Goal: Information Seeking & Learning: Compare options

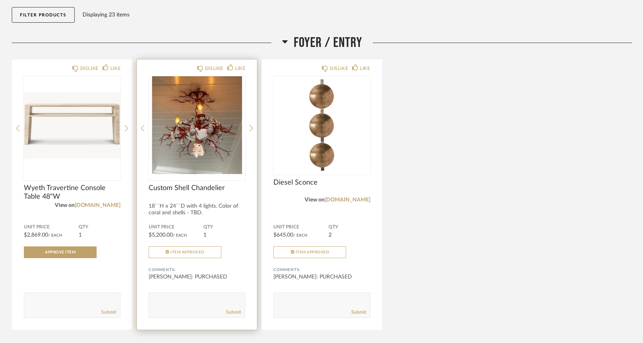
scroll to position [81, 0]
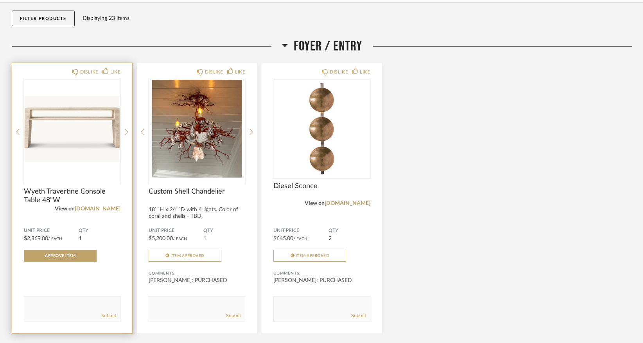
click at [79, 125] on img "0" at bounding box center [72, 129] width 97 height 98
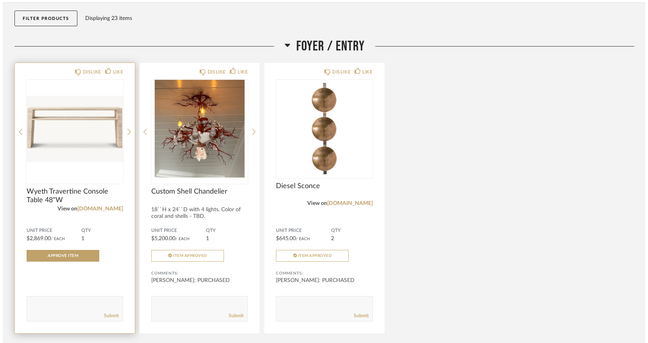
scroll to position [0, 0]
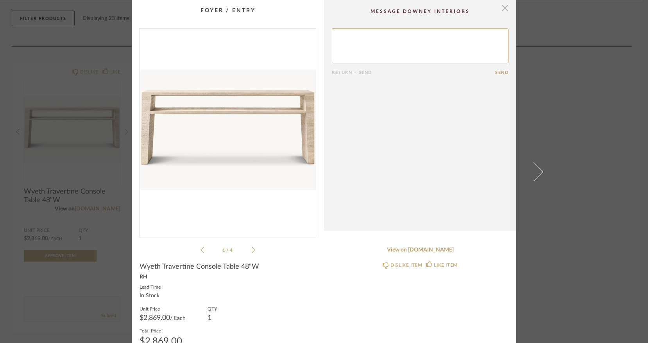
click at [503, 8] on span "button" at bounding box center [505, 8] width 16 height 16
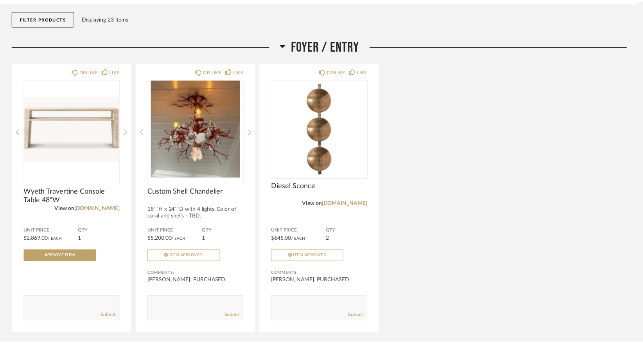
scroll to position [81, 0]
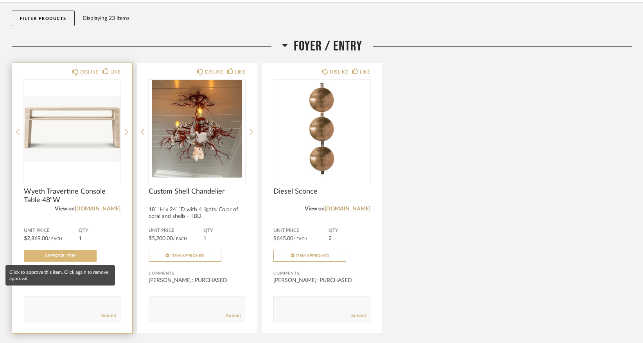
click at [66, 256] on span "Approve Item" at bounding box center [60, 256] width 30 height 4
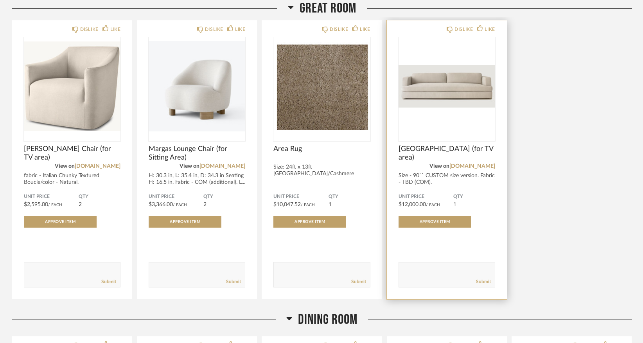
scroll to position [428, 0]
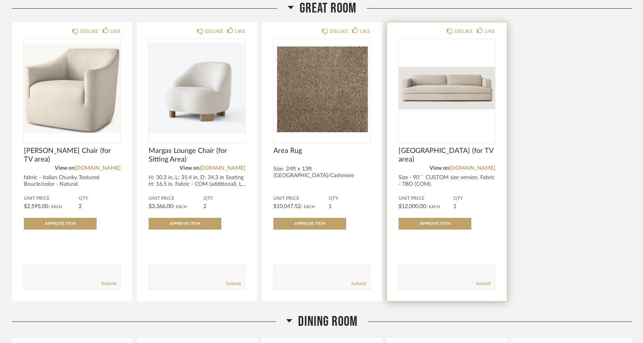
click at [466, 87] on img "0" at bounding box center [446, 88] width 97 height 98
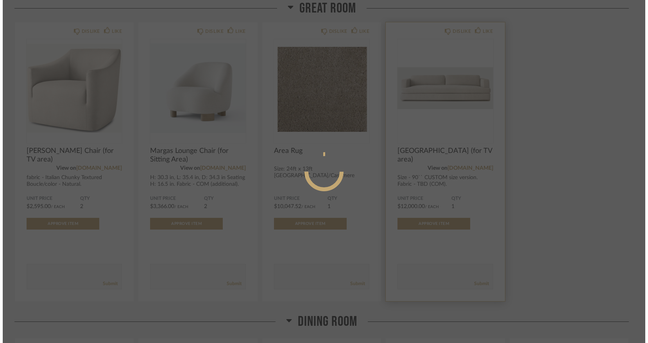
scroll to position [0, 0]
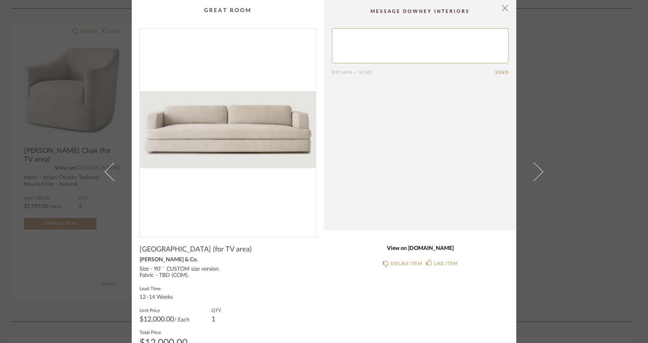
click at [409, 248] on link "View on [DOMAIN_NAME]" at bounding box center [420, 248] width 177 height 7
click at [417, 250] on link "View on [DOMAIN_NAME]" at bounding box center [420, 248] width 177 height 7
click at [503, 8] on span "button" at bounding box center [505, 8] width 16 height 16
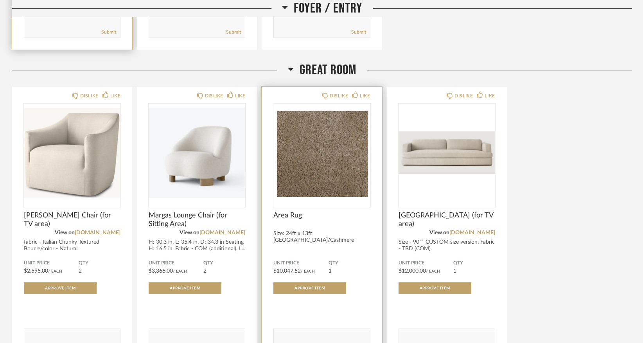
scroll to position [362, 0]
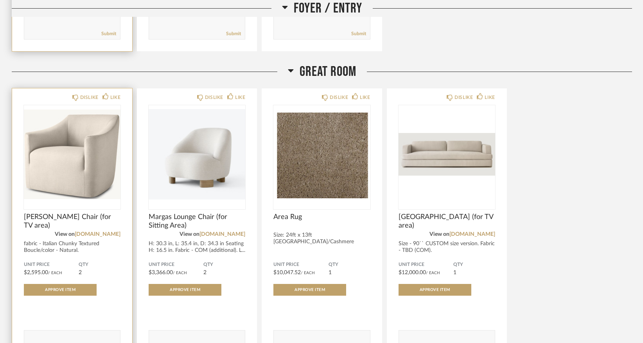
click at [99, 171] on img "0" at bounding box center [72, 154] width 97 height 98
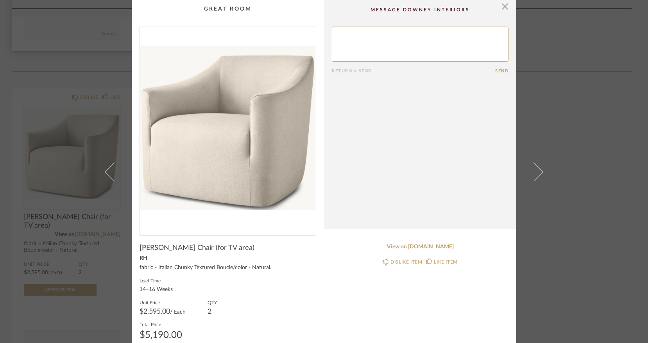
scroll to position [0, 0]
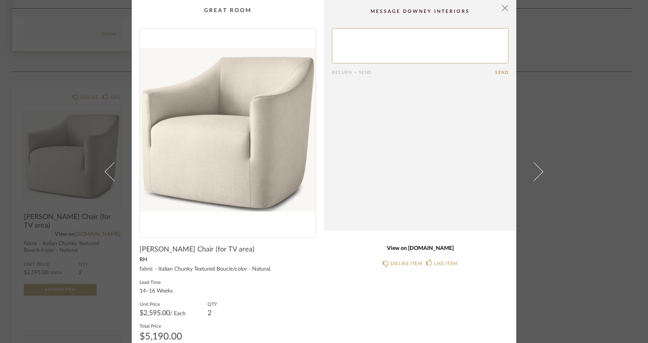
click at [430, 249] on link "View on [DOMAIN_NAME]" at bounding box center [420, 248] width 177 height 7
click at [504, 9] on span "button" at bounding box center [505, 8] width 16 height 16
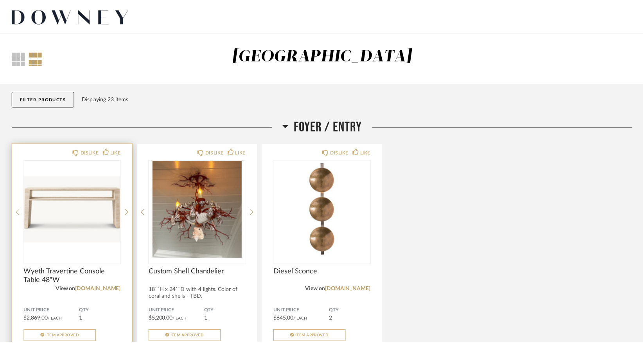
scroll to position [362, 0]
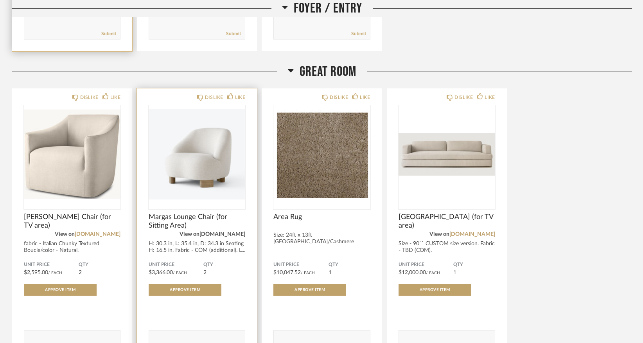
click at [215, 233] on link "[DOMAIN_NAME]" at bounding box center [222, 233] width 46 height 5
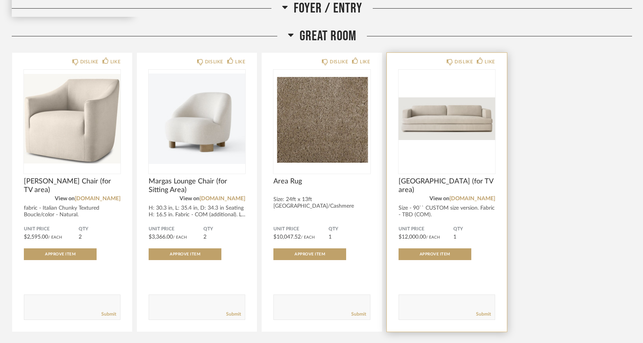
scroll to position [419, 0]
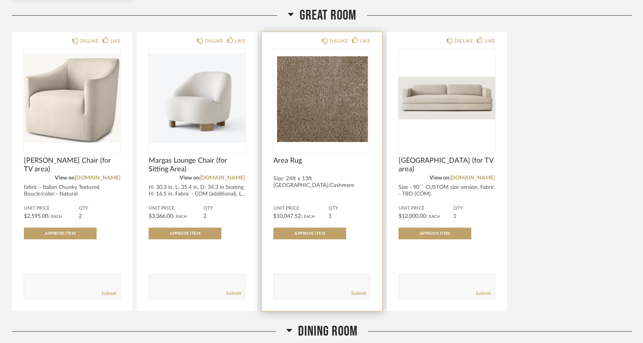
click at [328, 114] on img "0" at bounding box center [321, 98] width 97 height 98
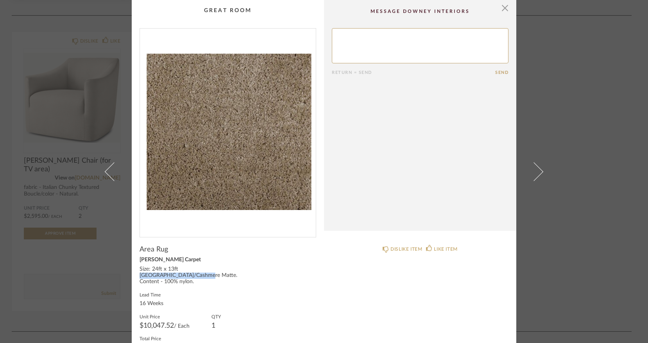
drag, startPoint x: 136, startPoint y: 275, endPoint x: 203, endPoint y: 274, distance: 67.6
click at [204, 274] on cpp-summary-info "Area Rug [PERSON_NAME] Carpet Size: 24ft x 13ft [GEOGRAPHIC_DATA]/Cashmere Matt…" at bounding box center [228, 306] width 192 height 138
copy div "[GEOGRAPHIC_DATA]/Cashmere Matte"
click at [502, 10] on span "button" at bounding box center [505, 8] width 16 height 16
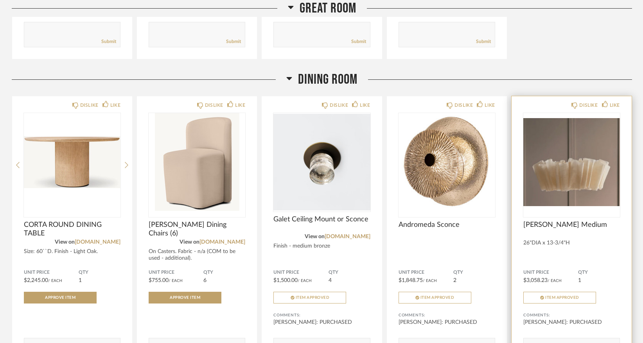
scroll to position [702, 0]
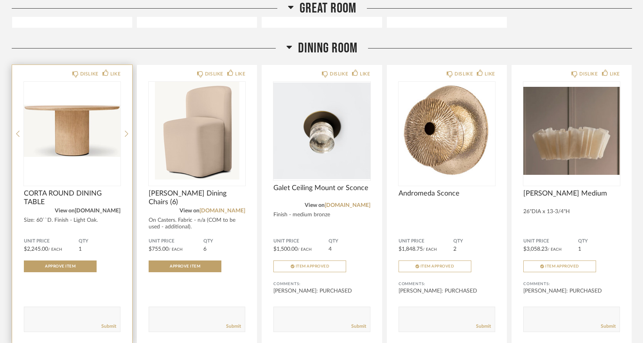
click at [108, 213] on link "[DOMAIN_NAME]" at bounding box center [98, 210] width 46 height 5
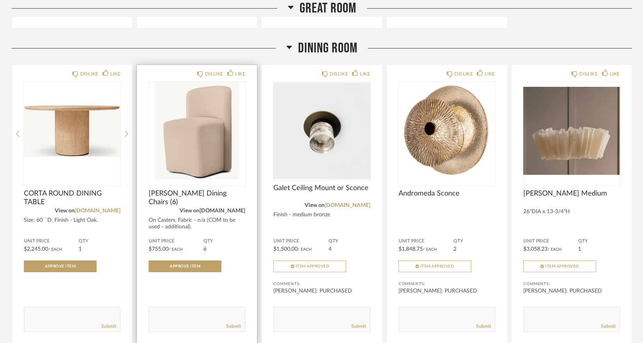
click at [238, 213] on link "[DOMAIN_NAME]" at bounding box center [222, 210] width 46 height 5
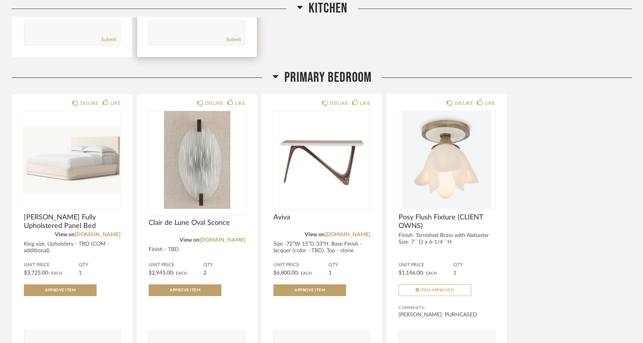
scroll to position [1298, 0]
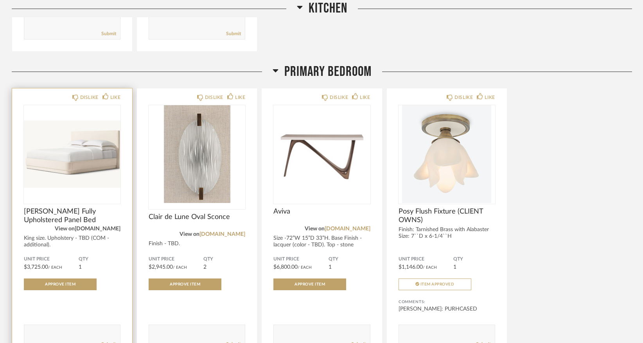
click at [108, 231] on link "[DOMAIN_NAME]" at bounding box center [98, 228] width 46 height 5
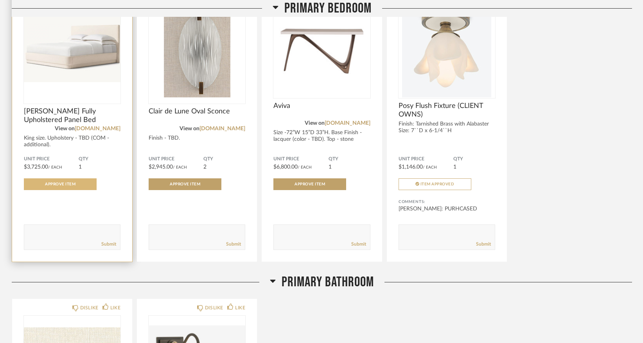
scroll to position [1405, 0]
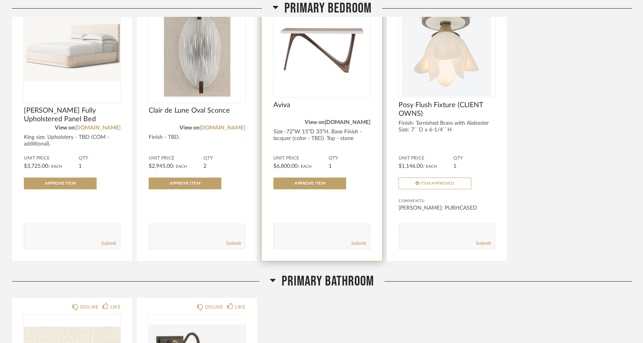
click at [357, 124] on link "[DOMAIN_NAME]" at bounding box center [347, 122] width 46 height 5
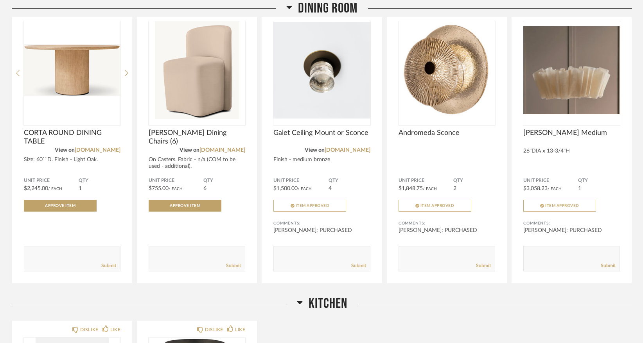
scroll to position [760, 0]
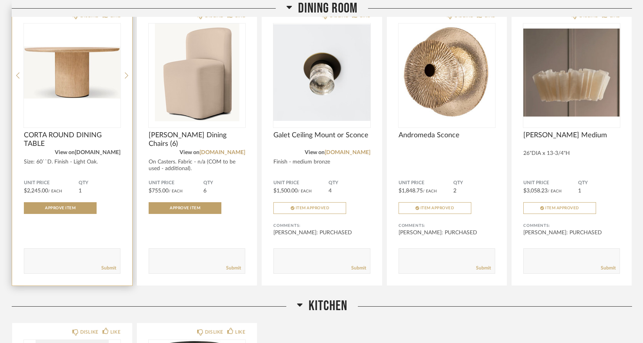
click at [109, 155] on link "[DOMAIN_NAME]" at bounding box center [98, 152] width 46 height 5
